Goal: Task Accomplishment & Management: Use online tool/utility

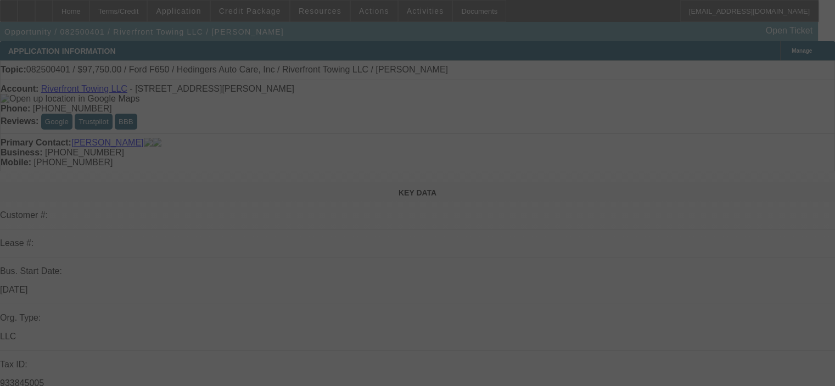
select select "0.15"
select select "2"
select select "0"
select select "6"
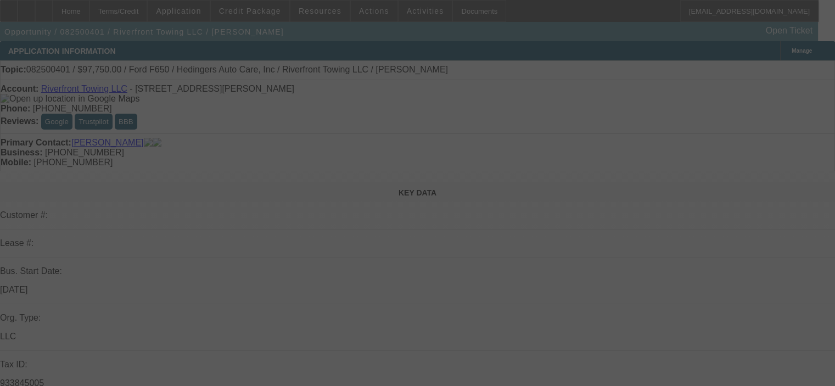
select select "0.15"
select select "2"
select select "0"
select select "6"
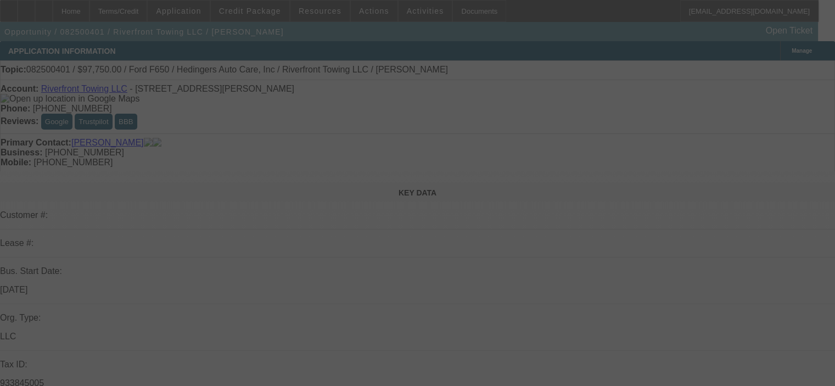
select select "0.15"
select select "2"
select select "0"
select select "6"
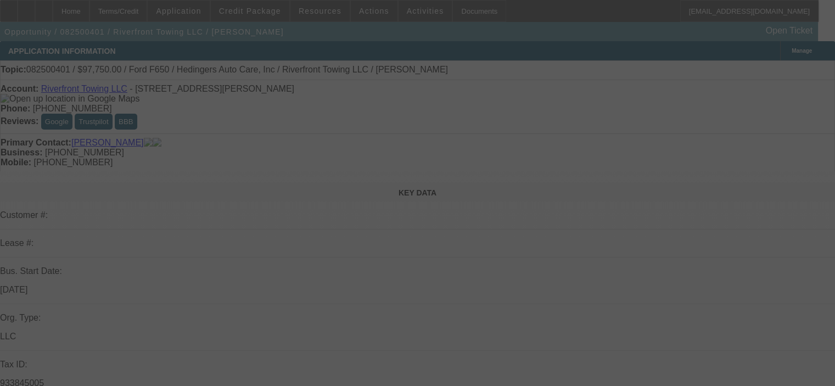
select select "0.15"
select select "2"
select select "0"
select select "6"
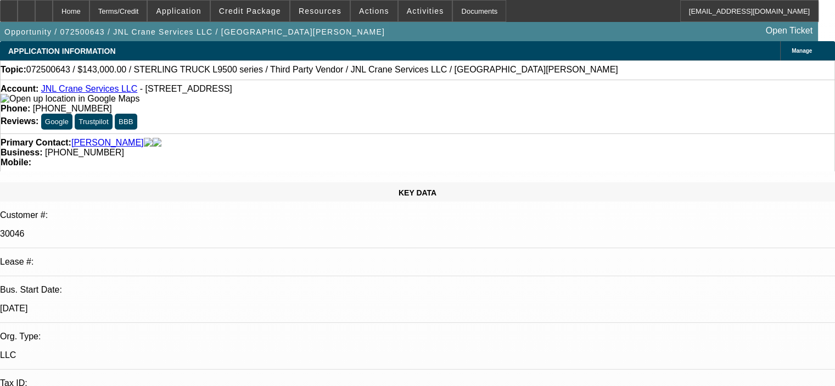
select select "0"
select select "2"
select select "0"
select select "2"
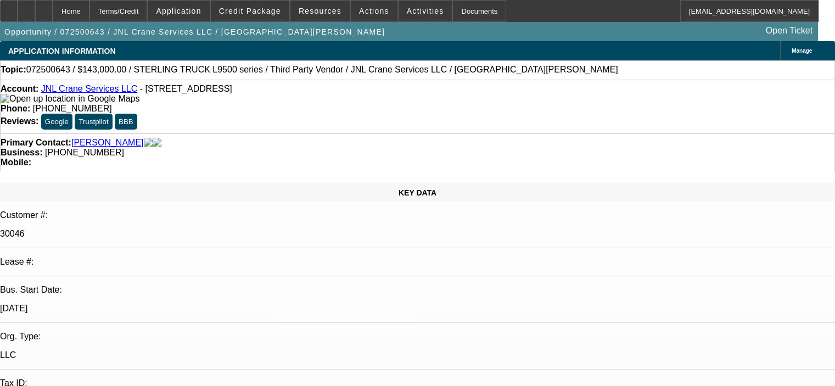
select select "0"
select select "2"
select select "0"
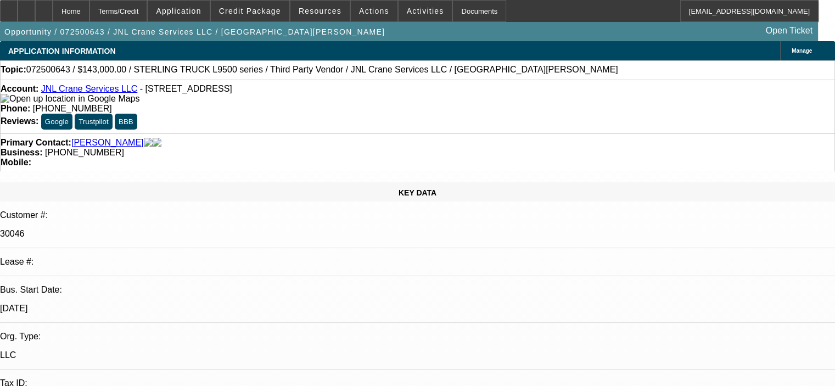
select select "2"
select select "0"
select select "1"
select select "2"
select select "6"
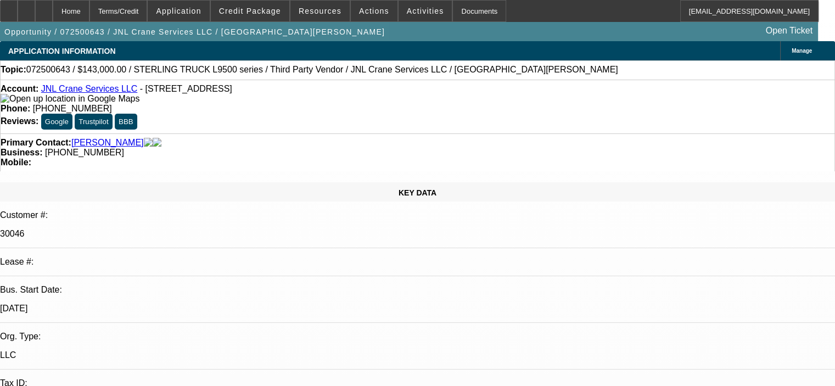
select select "1"
select select "2"
select select "6"
select select "1"
select select "2"
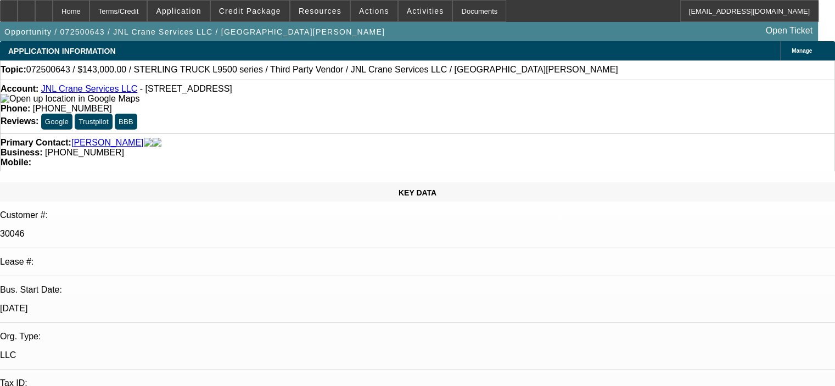
select select "6"
select select "1"
select select "2"
select select "6"
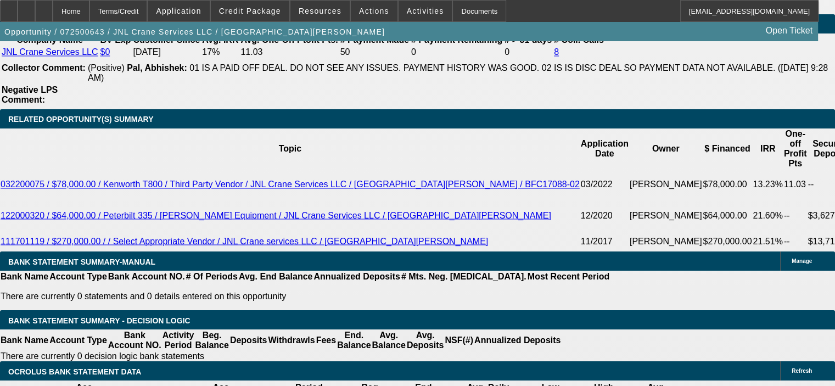
scroll to position [1866, 0]
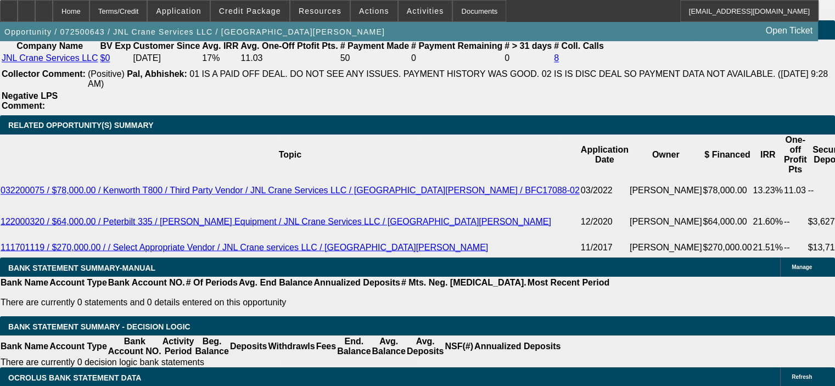
select select "0"
select select "2"
select select "0"
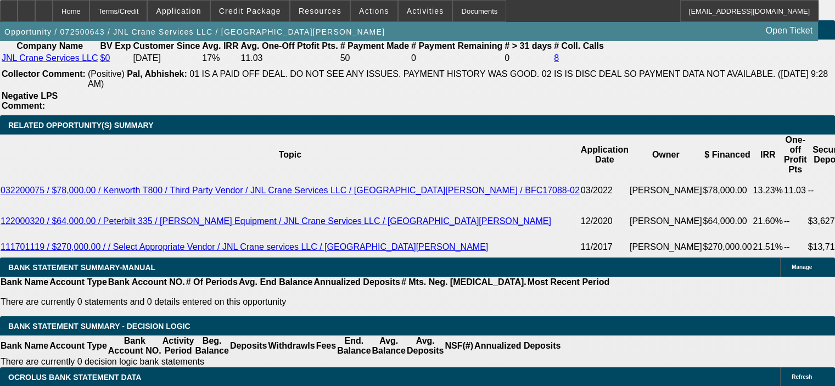
select select "6"
select select "0"
select select "2"
select select "0"
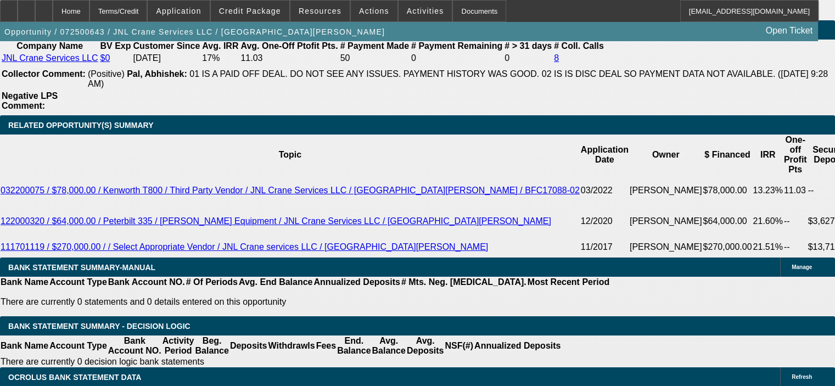
select select "6"
select select "0"
select select "2"
select select "0"
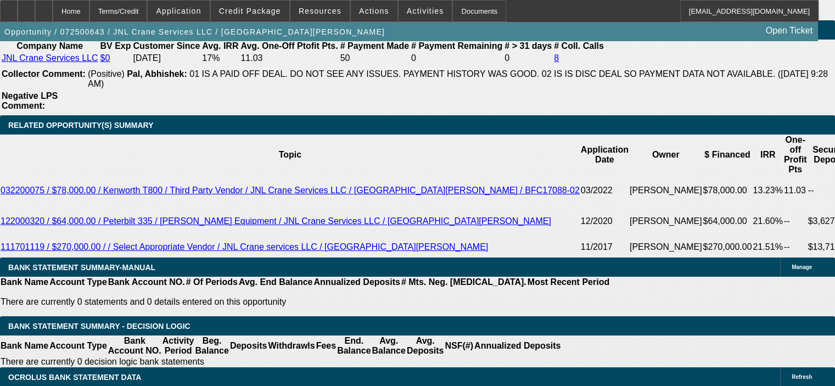
select select "6"
select select "0"
select select "2"
select select "0"
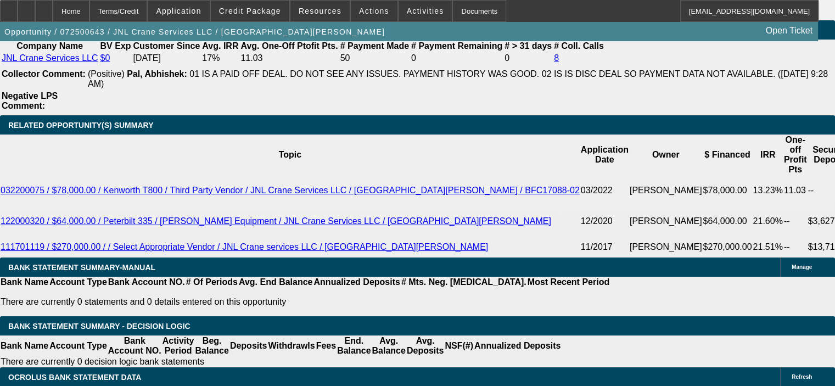
select select "6"
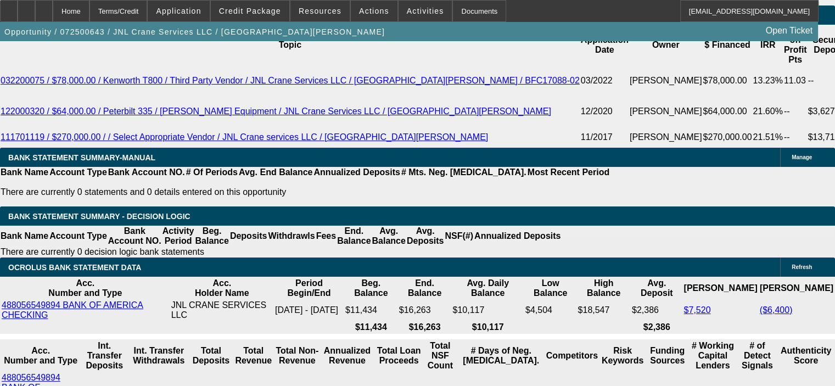
scroll to position [1757, 0]
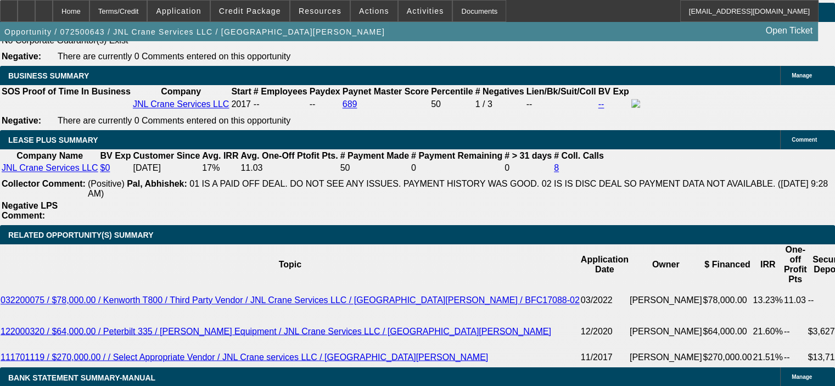
select select "0"
select select "2"
select select "0"
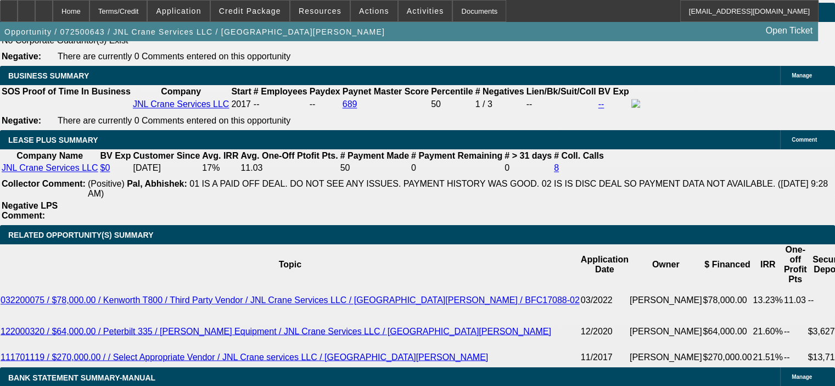
select select "6"
select select "0"
select select "2"
select select "0"
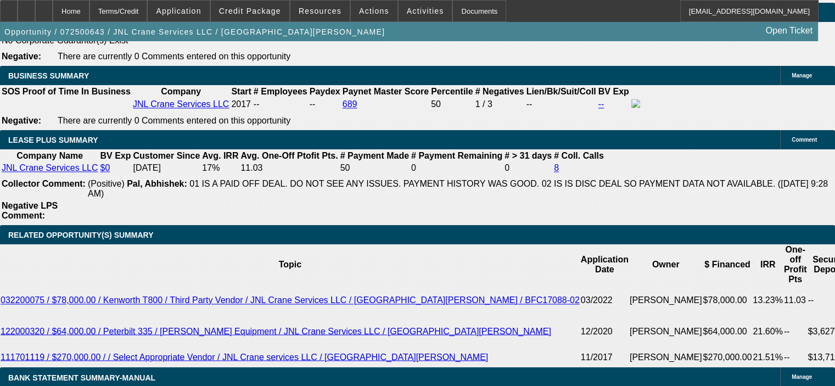
select select "6"
select select "0"
select select "2"
select select "0"
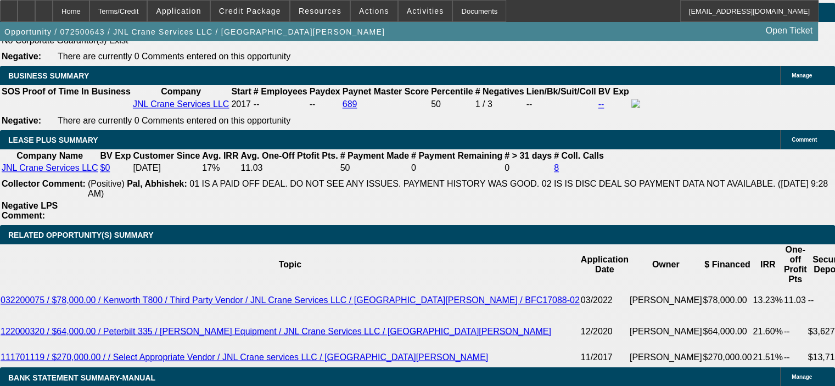
select select "6"
select select "0"
select select "2"
select select "0"
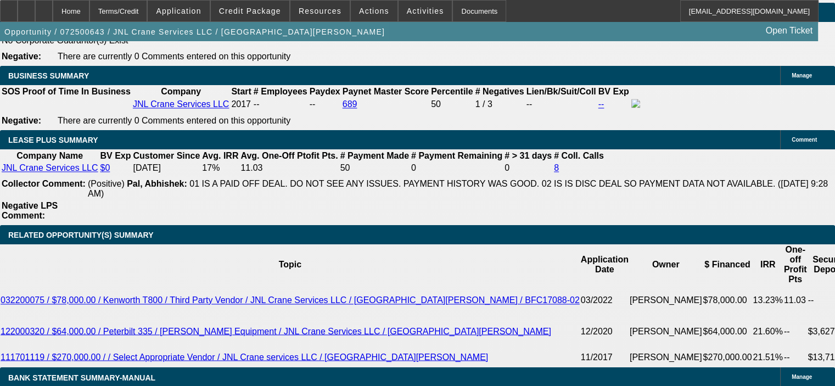
select select "6"
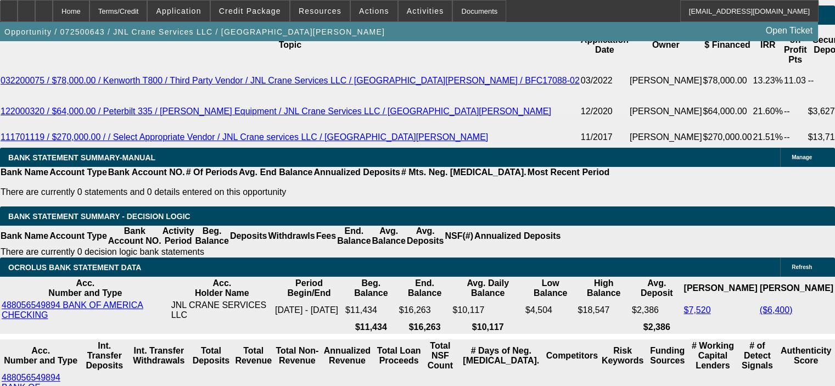
scroll to position [2031, 0]
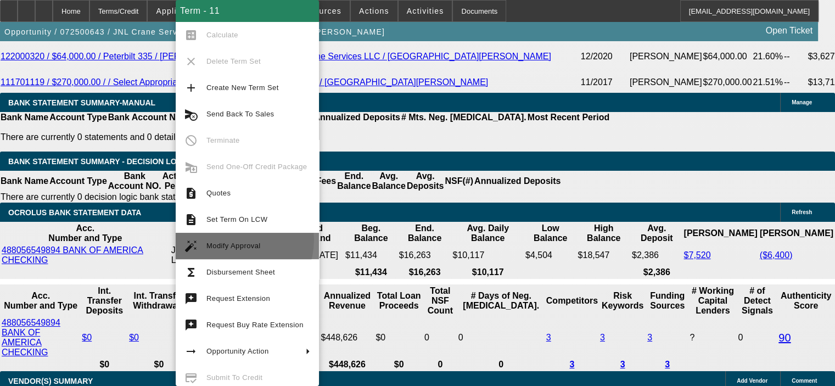
click at [229, 239] on span "Modify Approval" at bounding box center [258, 245] width 104 height 13
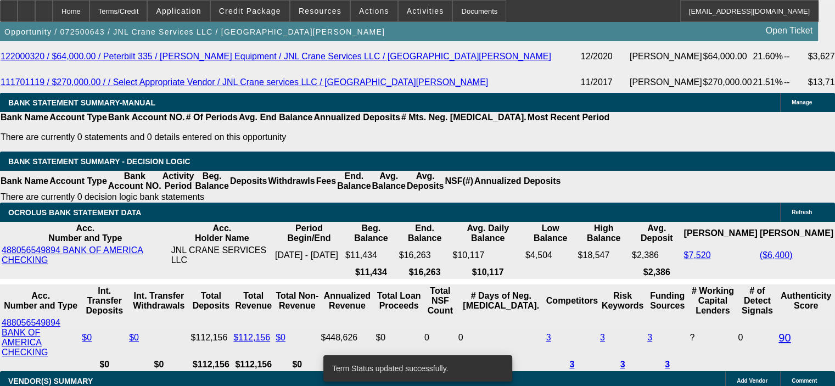
select select "0"
select select "2"
select select "0"
select select "6"
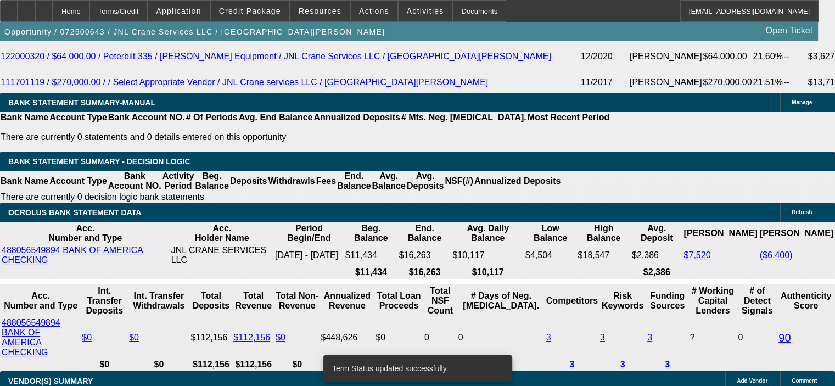
select select "0"
select select "2"
select select "0"
select select "6"
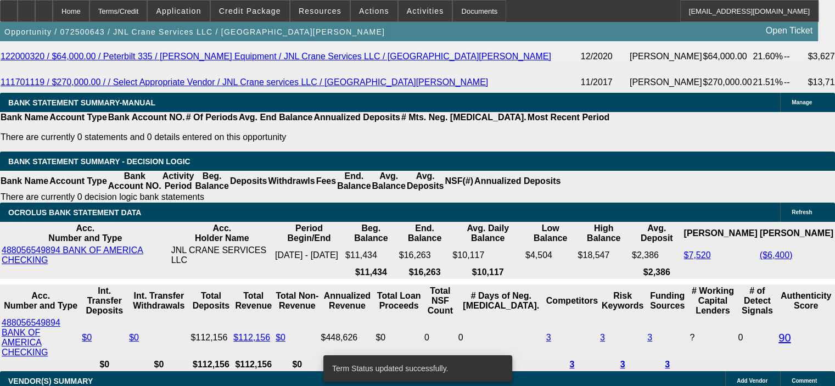
select select "0"
select select "2"
select select "0"
select select "6"
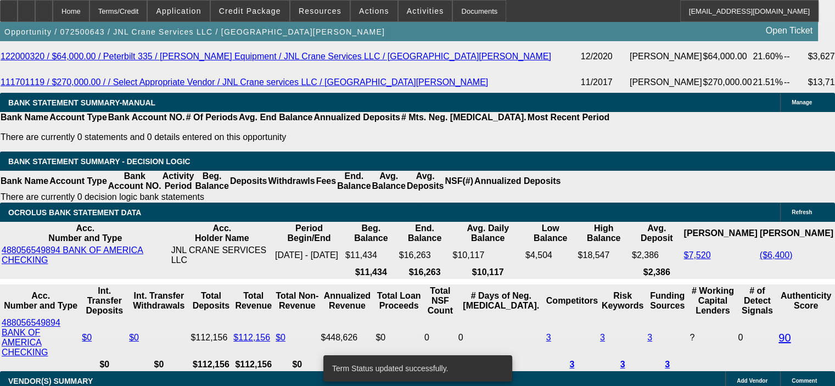
select select "0"
select select "2"
select select "0"
select select "6"
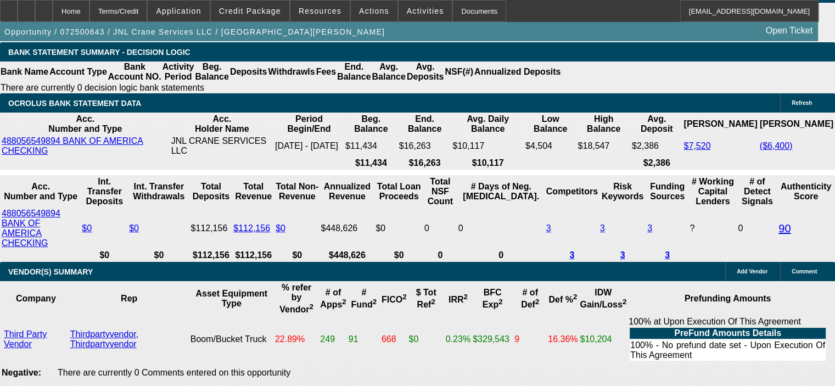
scroll to position [2141, 0]
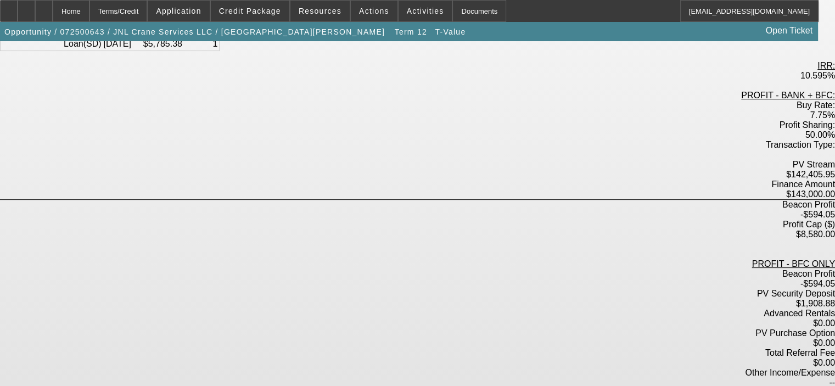
scroll to position [218, 0]
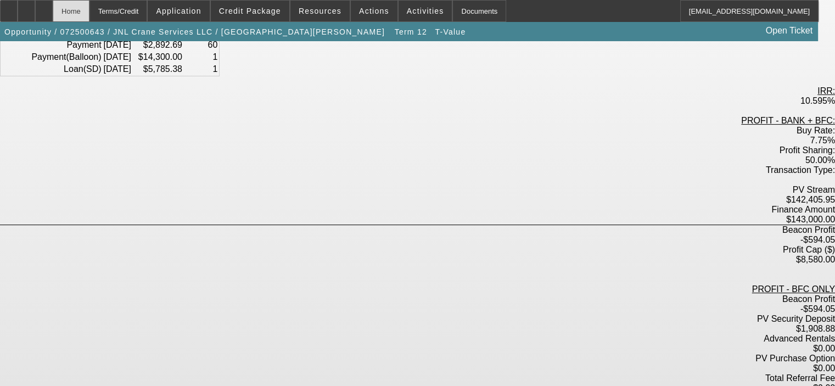
click at [89, 12] on div "Home" at bounding box center [71, 11] width 37 height 22
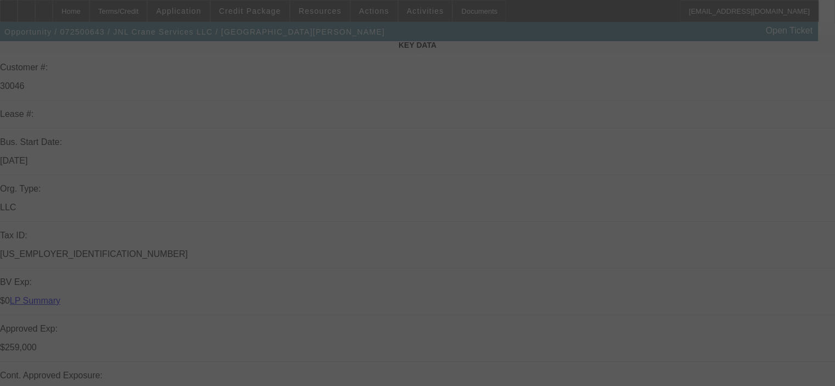
scroll to position [273, 0]
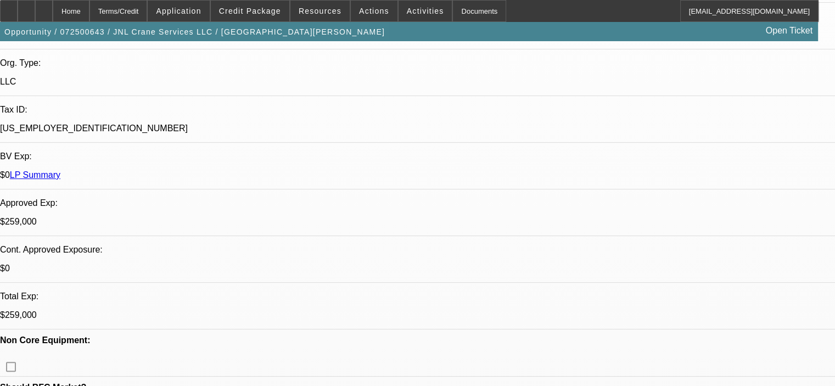
select select "0"
select select "2"
select select "0"
select select "6"
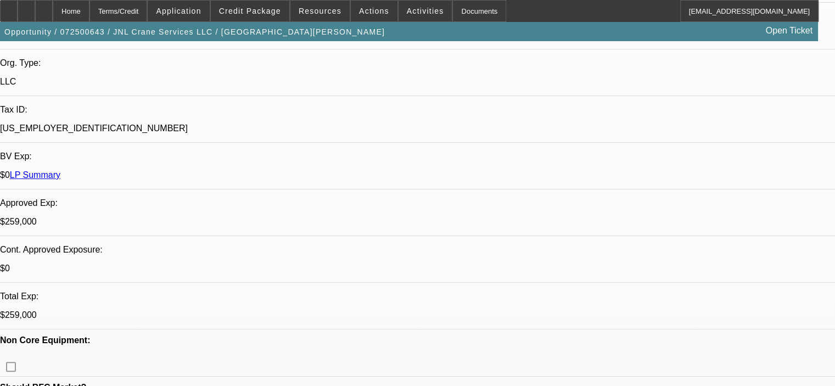
select select "0"
select select "2"
select select "0"
select select "6"
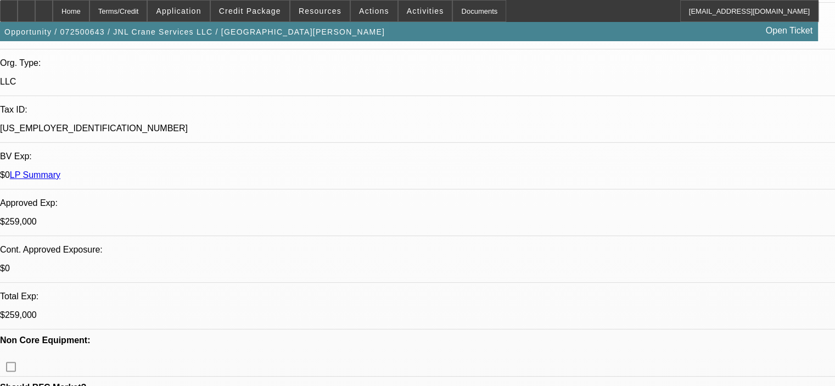
select select "0"
select select "2"
select select "0"
select select "6"
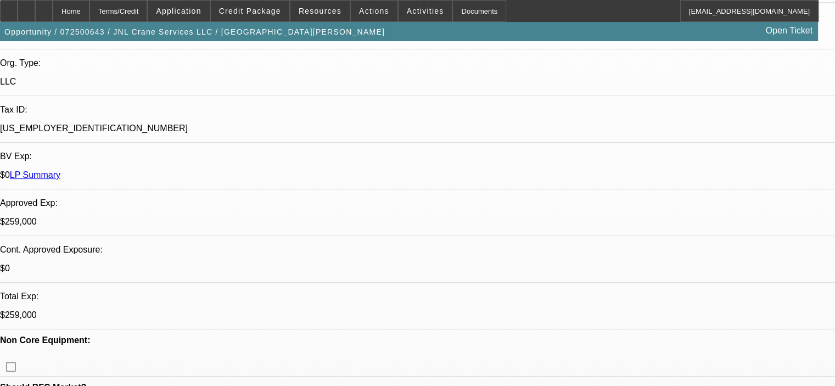
select select "0"
select select "2"
select select "0"
select select "6"
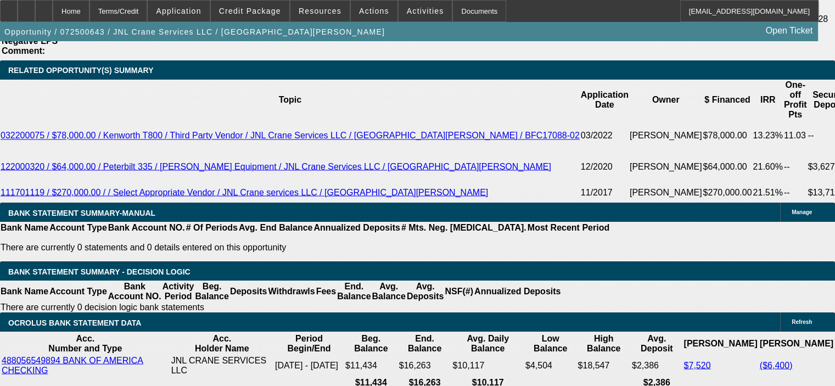
scroll to position [2141, 0]
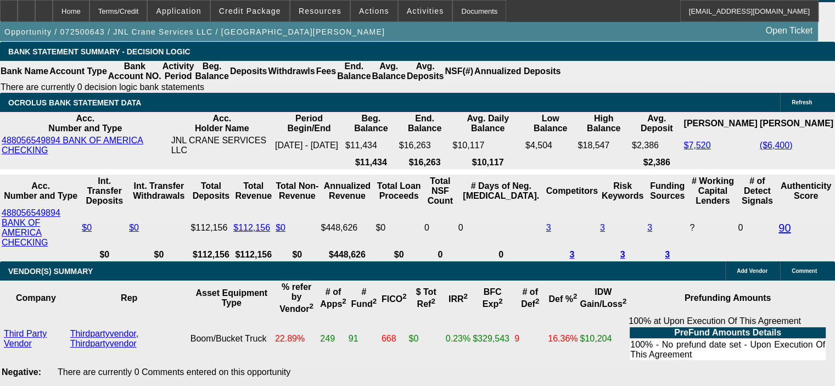
drag, startPoint x: 208, startPoint y: 138, endPoint x: 263, endPoint y: 138, distance: 54.9
type input "10"
type input "UNKNOWN"
type input "$3,038.33"
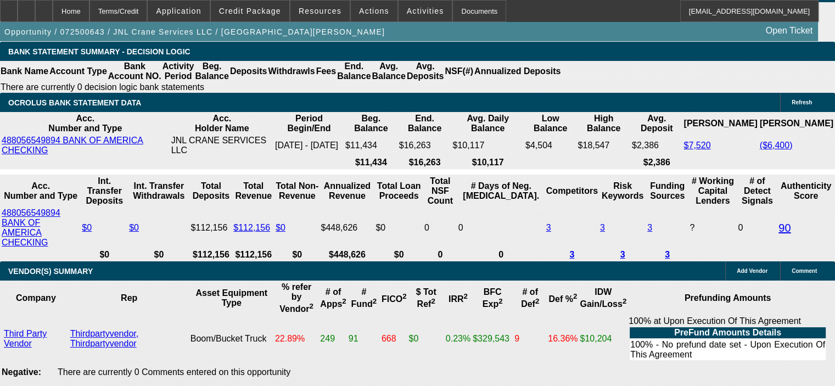
type input "$6,076.66"
type input "$2,444.41"
type input "$4,888.82"
drag, startPoint x: 206, startPoint y: 139, endPoint x: 229, endPoint y: 141, distance: 23.1
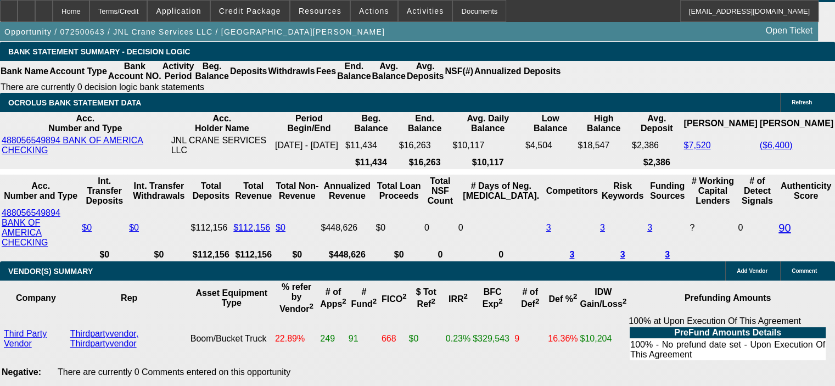
type input "10."
type input "$3,038.33"
type input "$6,076.66"
type input "10.5"
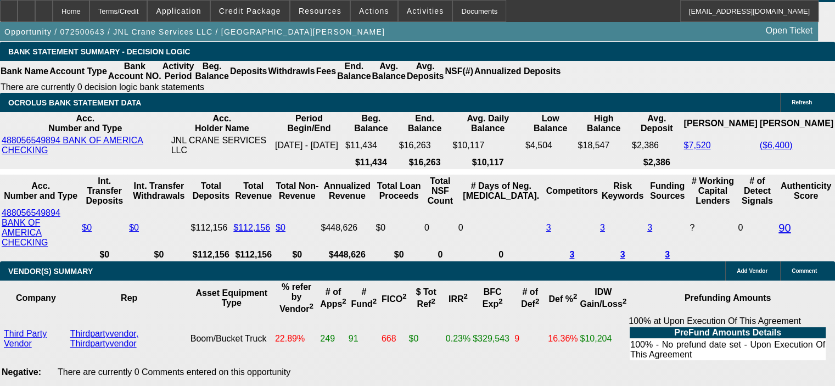
type input "$3,073.63"
type input "$6,147.26"
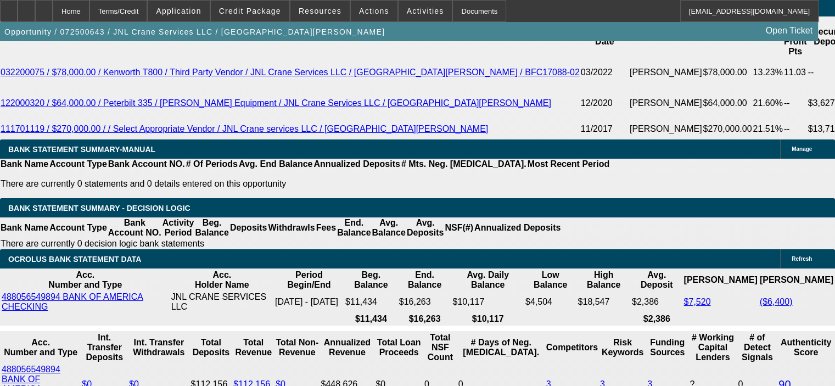
scroll to position [1976, 0]
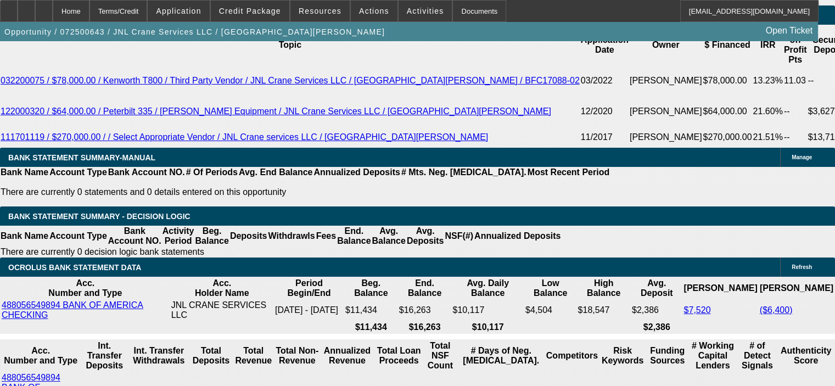
drag, startPoint x: 206, startPoint y: 304, endPoint x: 255, endPoint y: 291, distance: 49.8
type input "10"
type input "$2,444.41"
type input "$4,888.82"
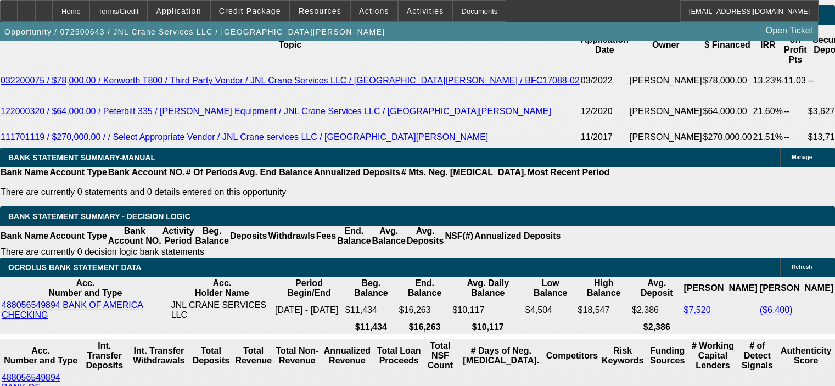
type input "$3,038.33"
type input "$6,076.66"
type input "1"
type input "$2,444.41"
type input "$4,888.82"
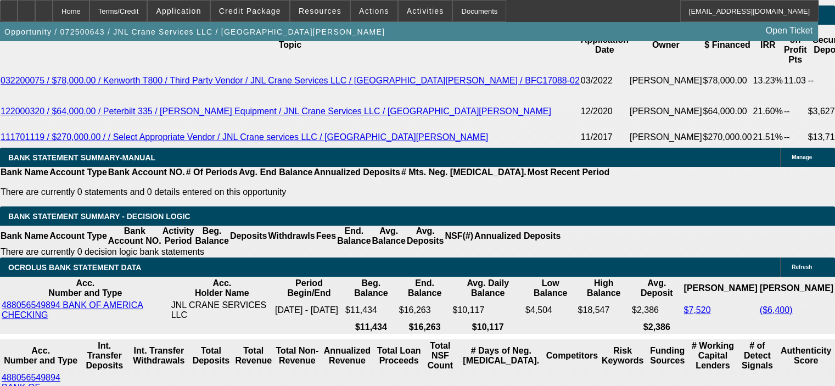
drag, startPoint x: 212, startPoint y: 302, endPoint x: 266, endPoint y: 300, distance: 53.8
type input "9"
type input "$2,968.44"
type input "$5,936.88"
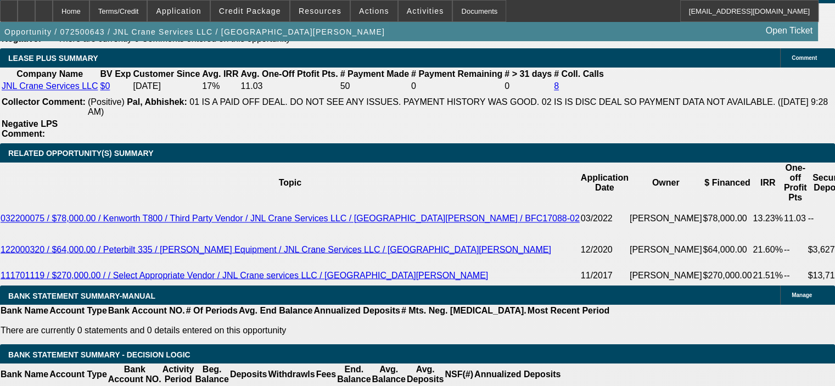
scroll to position [1812, 0]
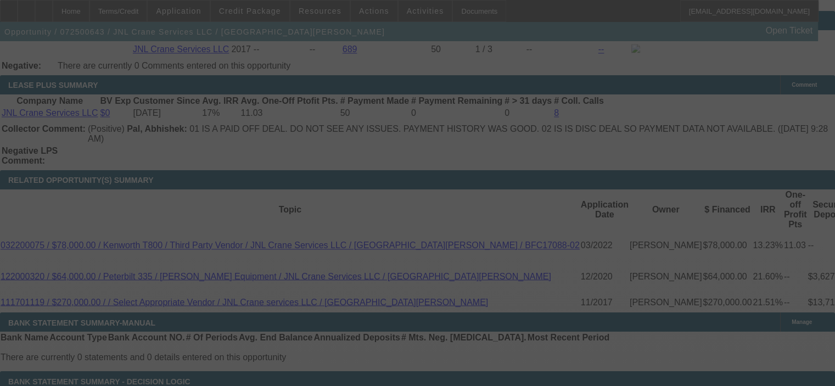
select select "0"
select select "2"
select select "0"
select select "6"
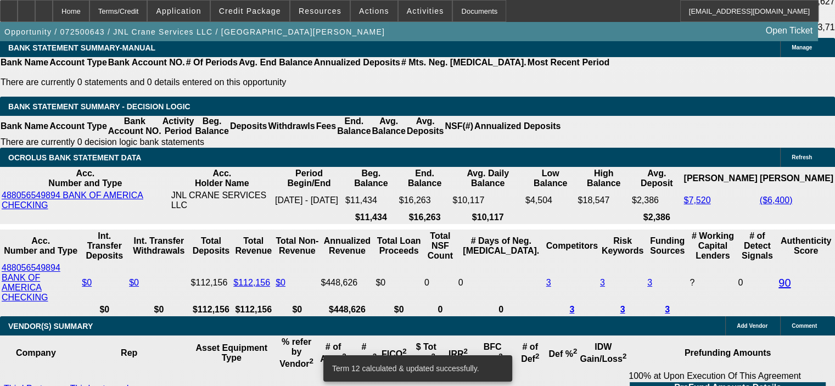
scroll to position [2141, 0]
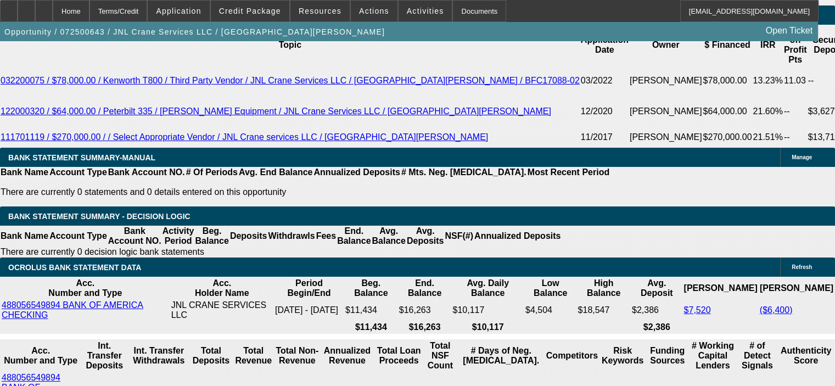
scroll to position [2031, 0]
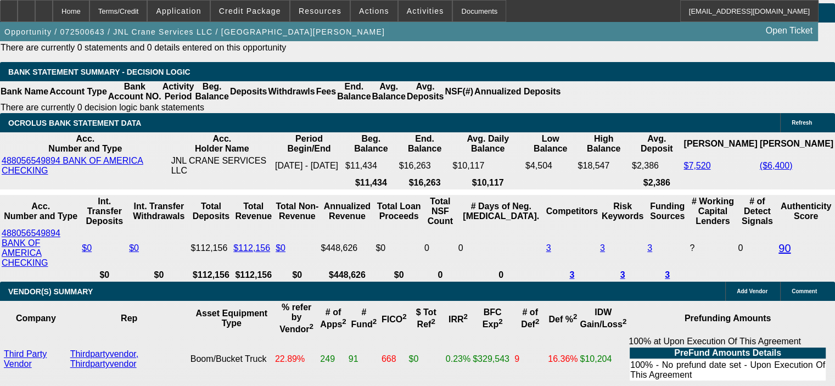
scroll to position [2141, 0]
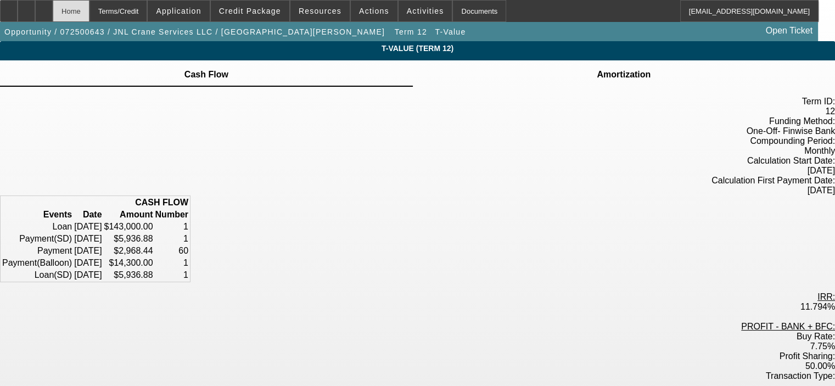
click at [89, 8] on div "Home" at bounding box center [71, 11] width 37 height 22
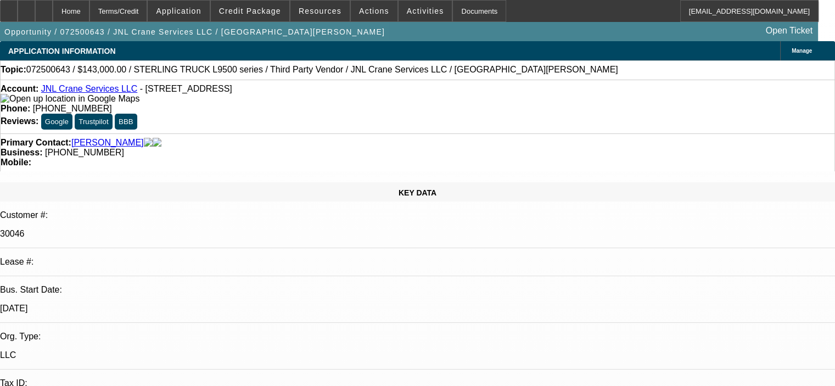
select select "0"
select select "2"
select select "0"
select select "6"
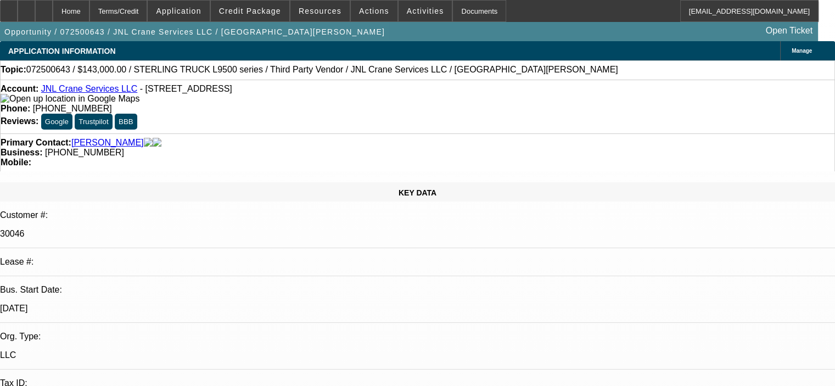
select select "0"
select select "2"
select select "0"
select select "6"
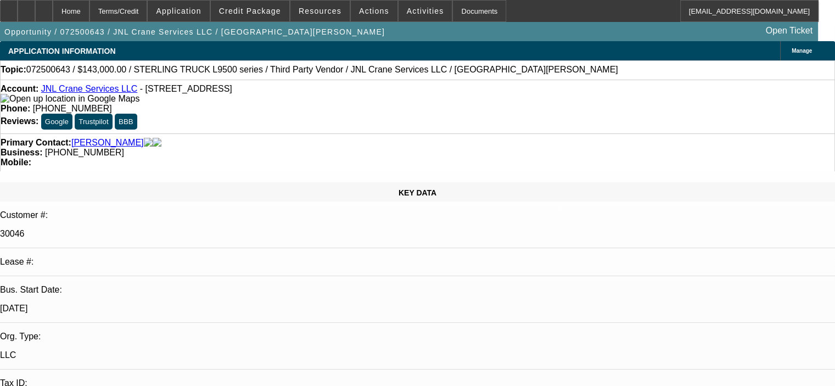
select select "0"
select select "2"
select select "0"
select select "6"
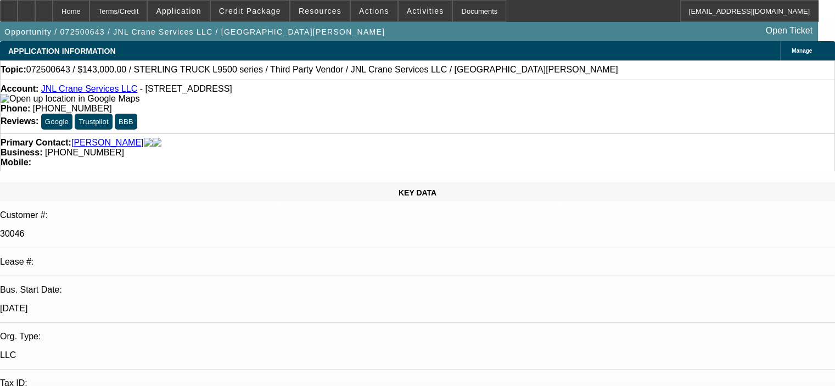
select select "0"
select select "2"
select select "0"
select select "6"
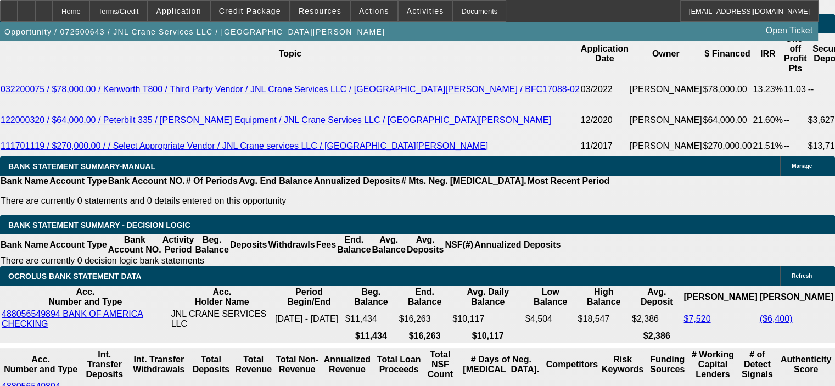
scroll to position [2031, 0]
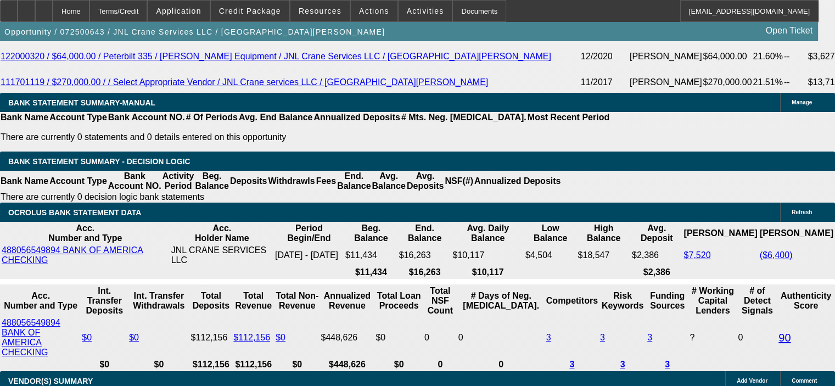
drag, startPoint x: 143, startPoint y: 72, endPoint x: 139, endPoint y: 235, distance: 162.5
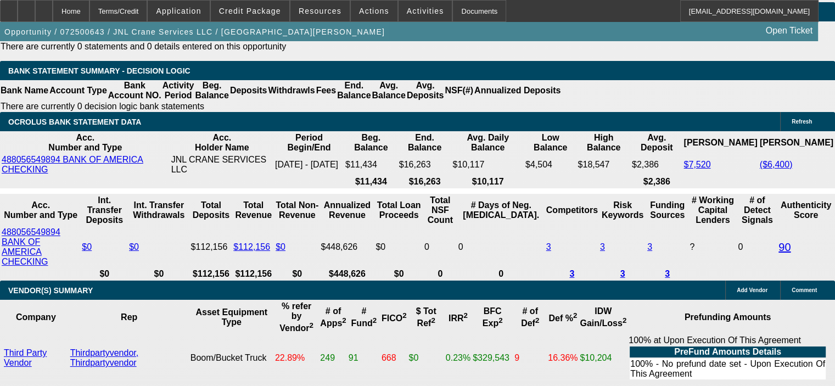
scroll to position [2141, 0]
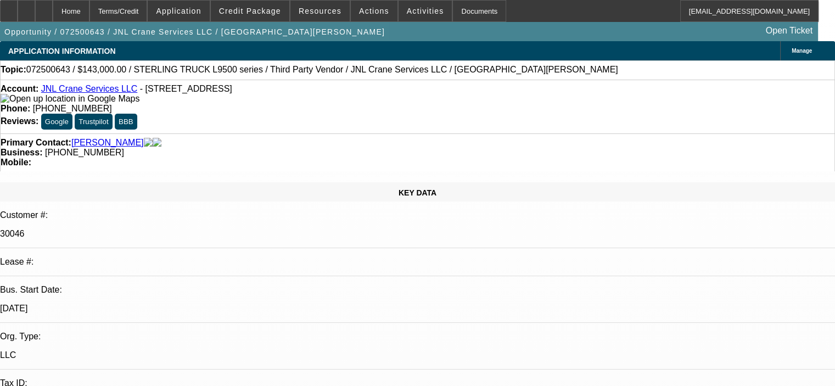
select select "0"
select select "2"
select select "0"
select select "6"
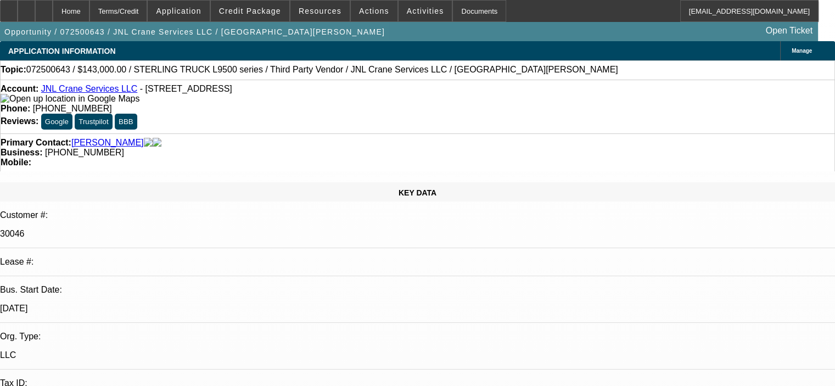
select select "0"
select select "2"
select select "0"
select select "6"
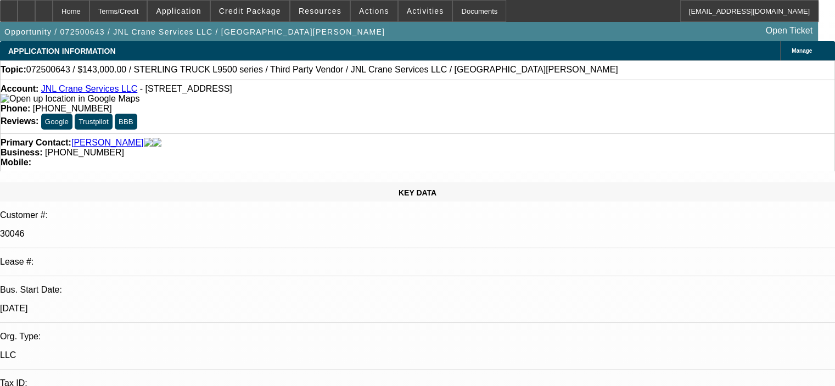
select select "0"
select select "2"
select select "0"
select select "6"
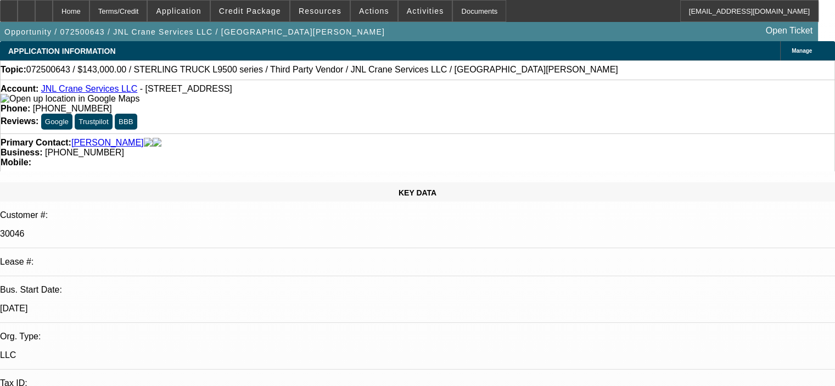
select select "0"
select select "2"
select select "0"
select select "6"
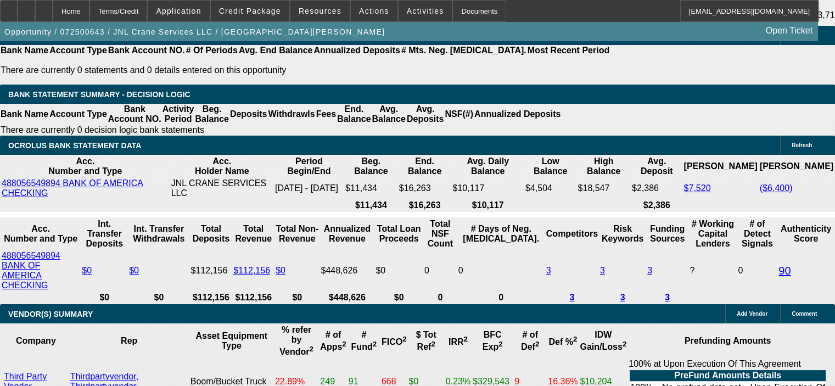
scroll to position [2141, 0]
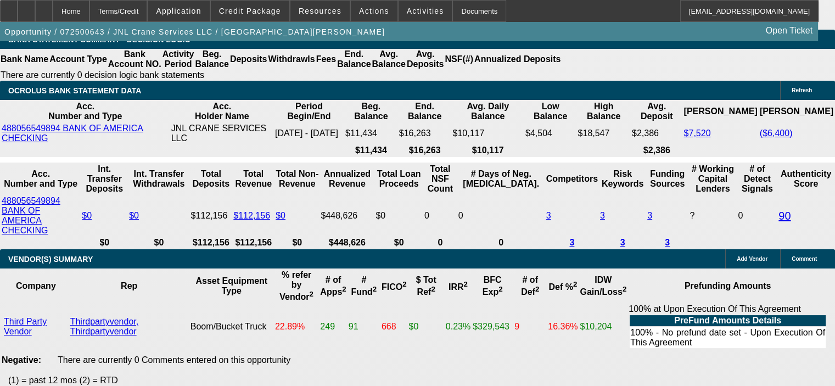
select select "1"
type input "UNKNOWN"
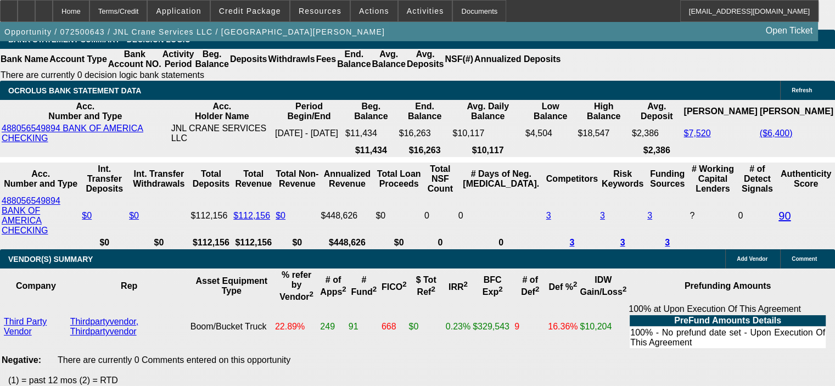
select select "0"
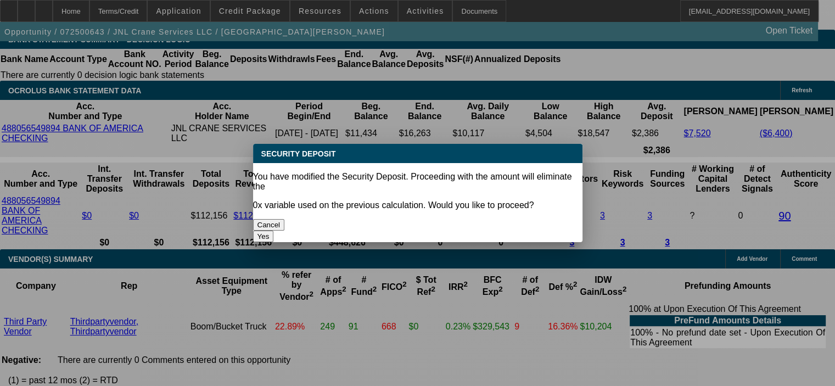
scroll to position [0, 0]
click at [274, 231] on button "Yes" at bounding box center [263, 237] width 21 height 12
type input "$0.00"
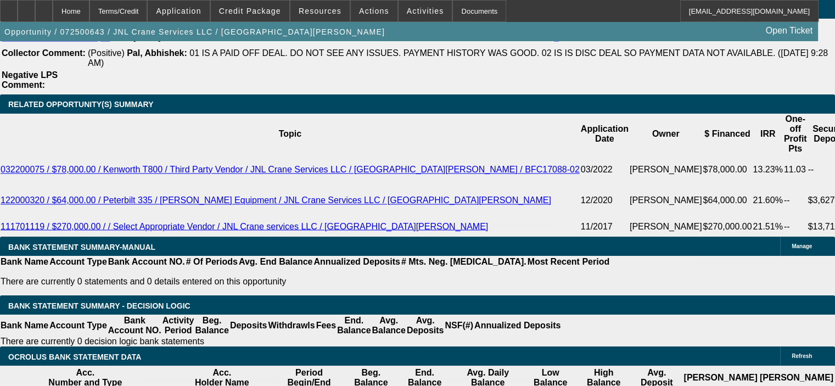
scroll to position [1812, 0]
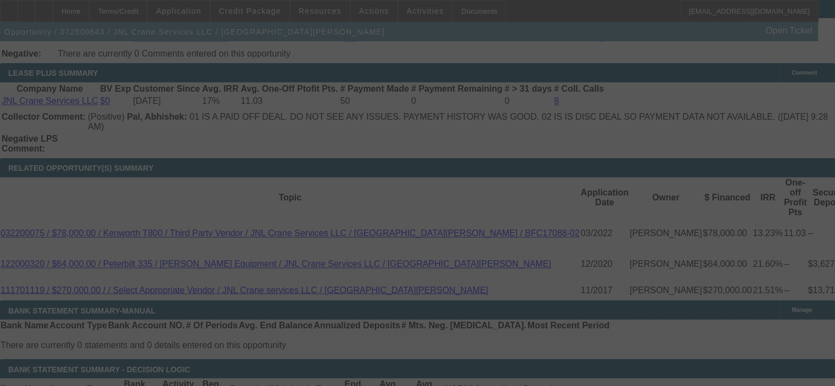
select select "0"
select select "6"
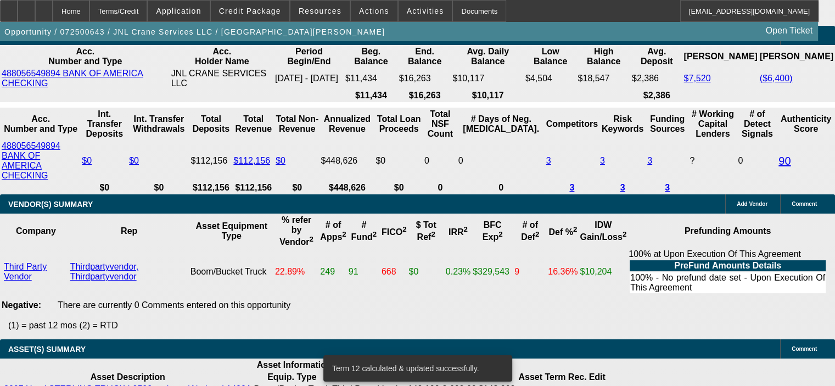
scroll to position [2211, 0]
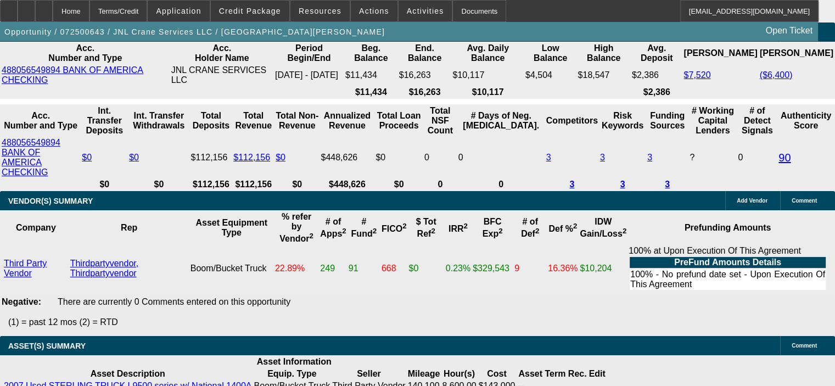
select select "2"
type input "UNKNOWN"
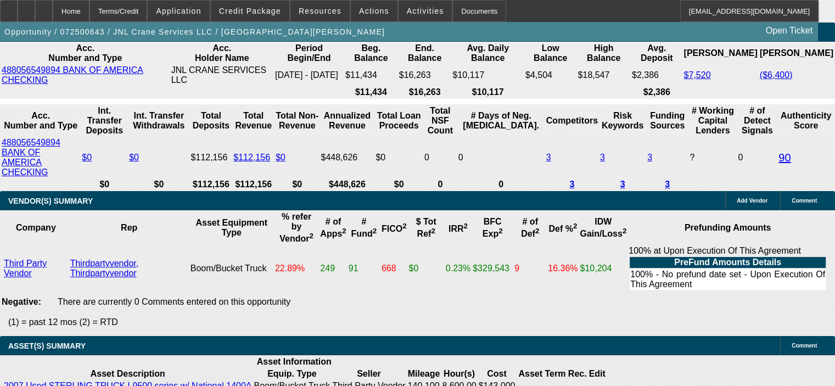
select select "2"
type input "$5,936.88"
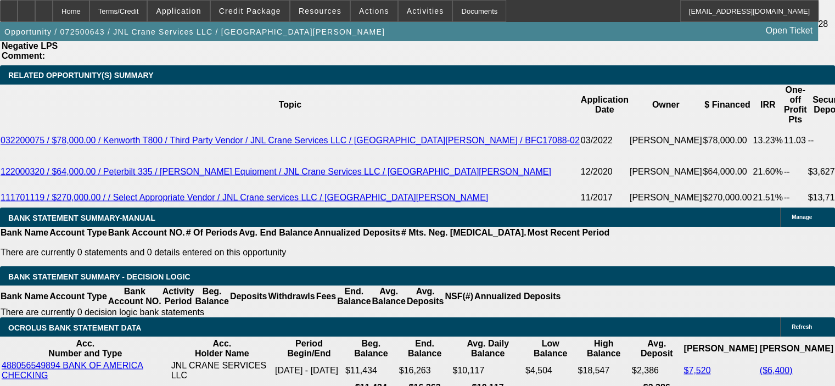
scroll to position [1882, 0]
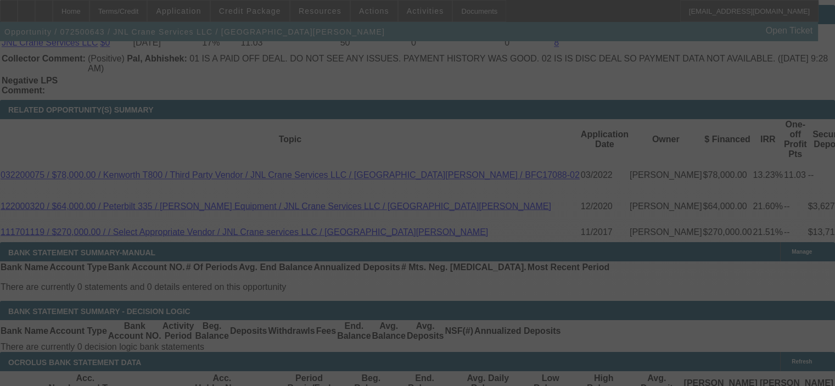
select select "0"
select select "2"
select select "0"
select select "6"
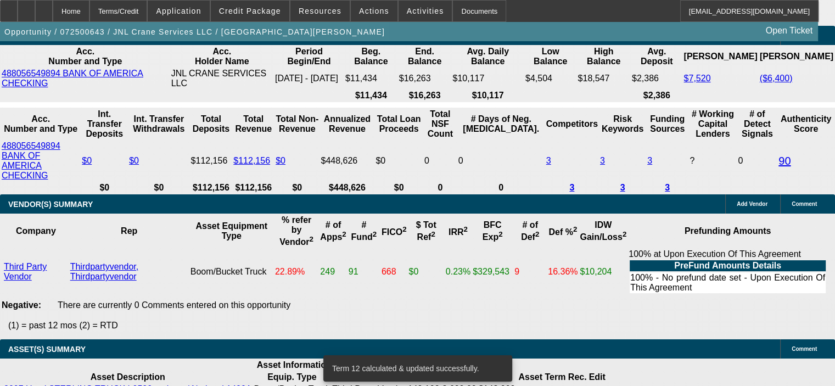
scroll to position [2211, 0]
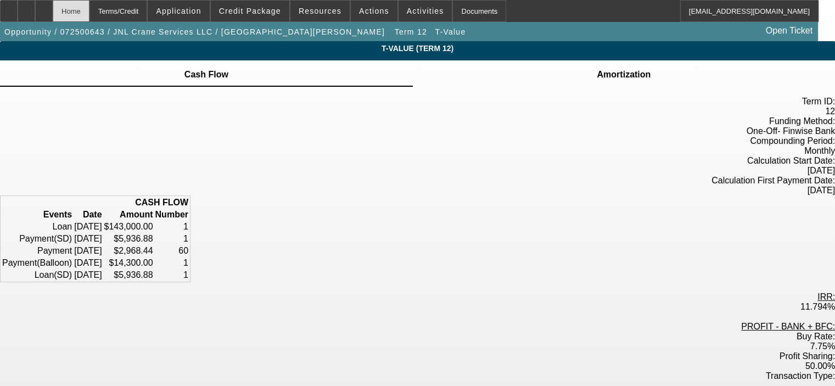
click at [89, 10] on div "Home" at bounding box center [71, 11] width 37 height 22
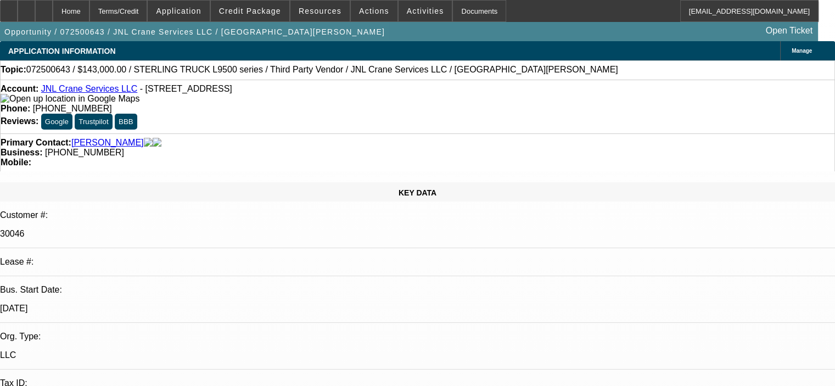
select select "0"
select select "2"
select select "0"
select select "6"
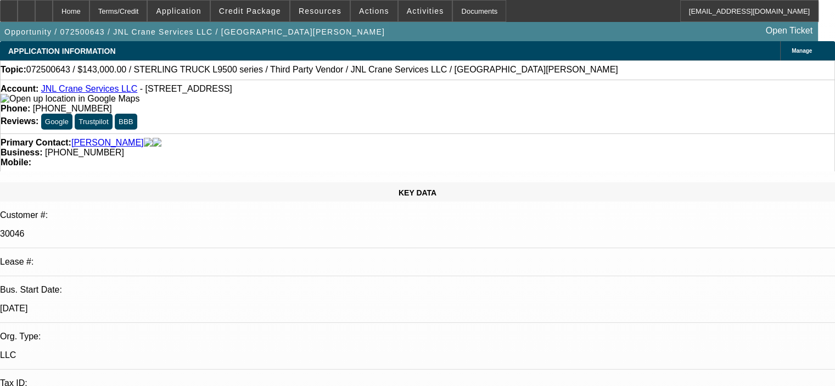
select select "0"
select select "2"
select select "0"
select select "6"
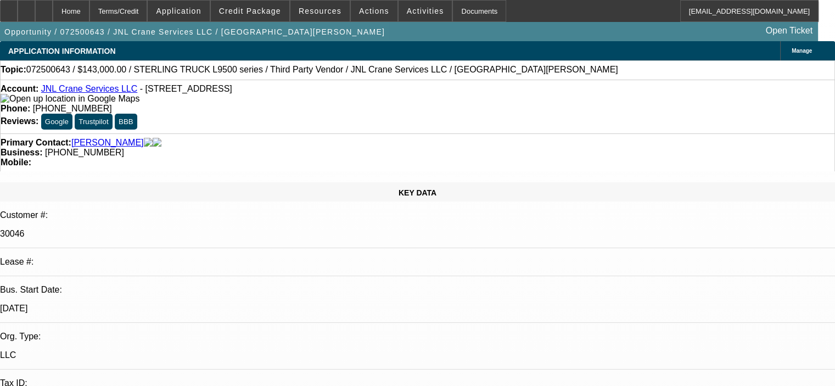
select select "0"
select select "2"
select select "0"
select select "6"
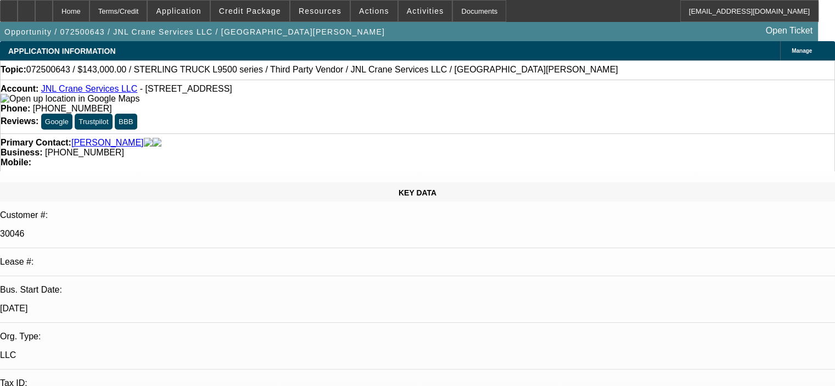
select select "0"
select select "2"
select select "0"
select select "6"
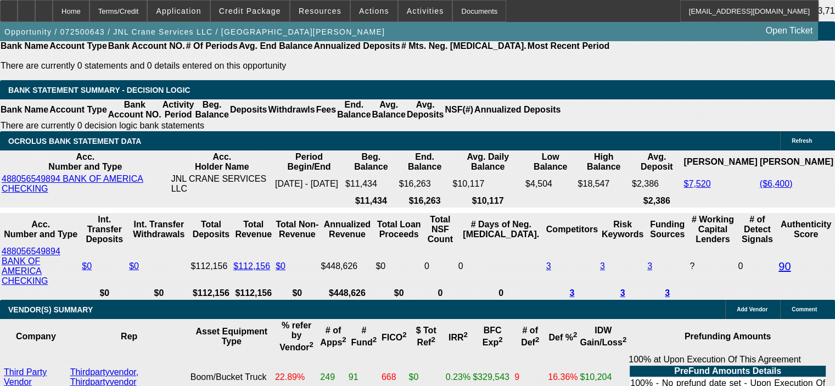
scroll to position [2139, 0]
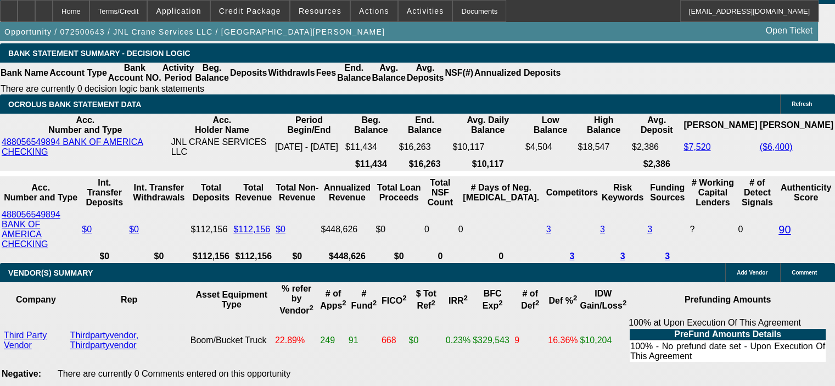
drag, startPoint x: 217, startPoint y: 142, endPoint x: 254, endPoint y: 134, distance: 37.5
drag, startPoint x: 206, startPoint y: 142, endPoint x: 231, endPoint y: 143, distance: 24.2
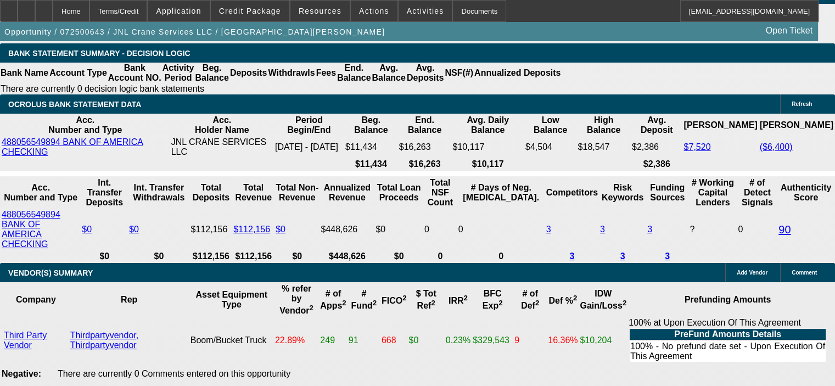
type input "9.2"
type input "UNKNOWN"
type input "$2,982.34"
type input "$5,964.68"
type input "9.2"
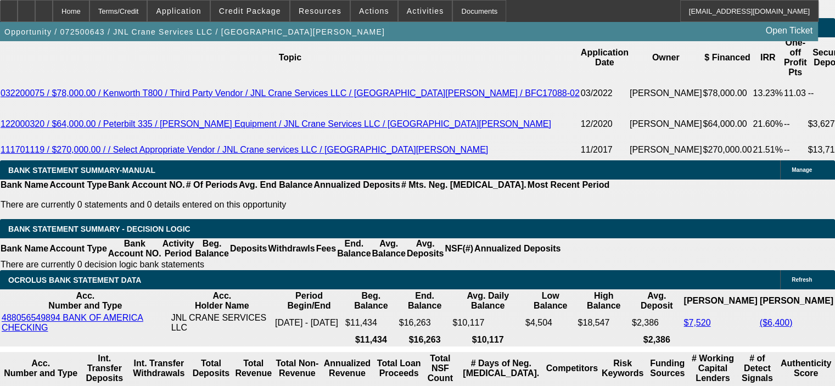
scroll to position [1920, 0]
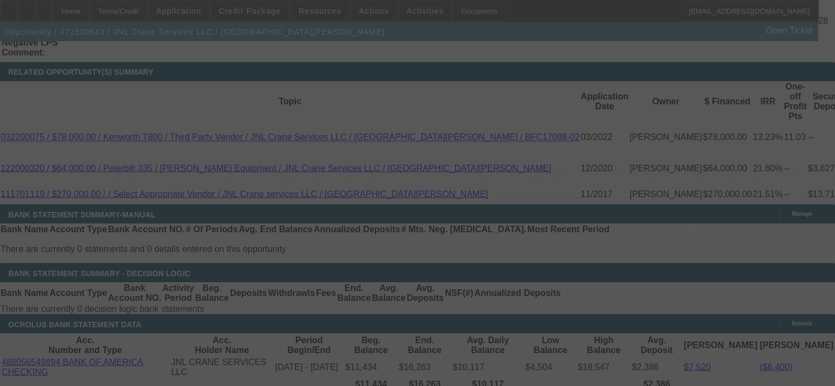
select select "0"
select select "2"
select select "0"
select select "6"
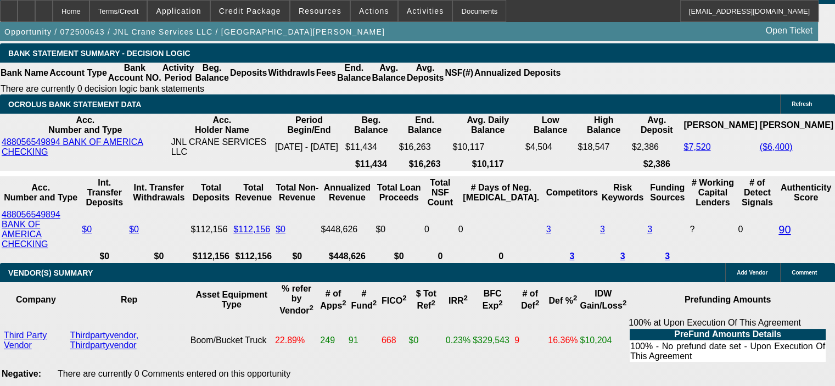
scroll to position [2084, 0]
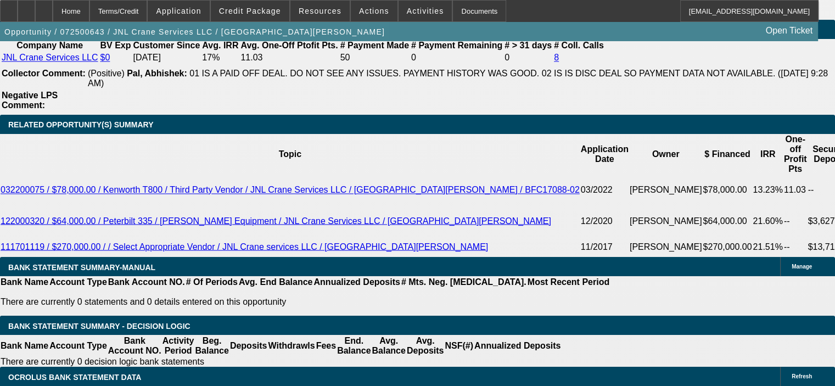
scroll to position [1810, 0]
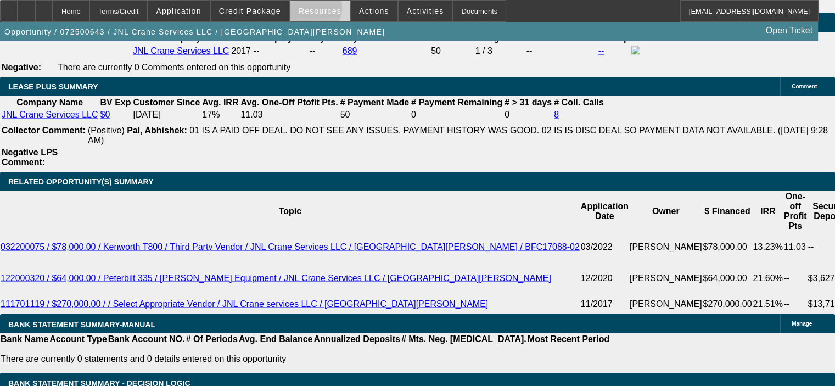
click at [312, 10] on span "Resources" at bounding box center [320, 11] width 43 height 9
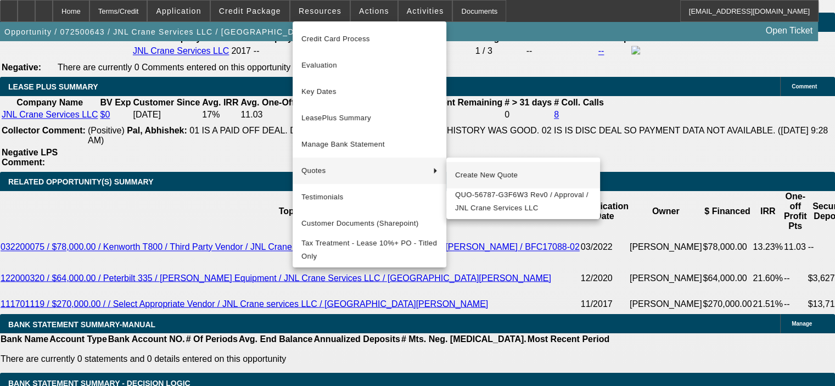
click at [498, 175] on span "Create New Quote" at bounding box center [523, 175] width 136 height 13
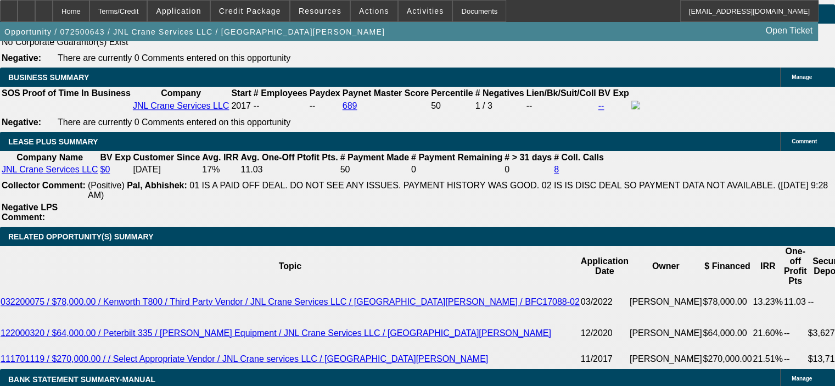
scroll to position [1590, 0]
